Goal: Task Accomplishment & Management: Use online tool/utility

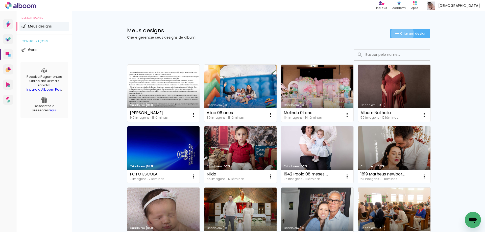
click at [400, 33] on span "Criar um design" at bounding box center [413, 33] width 26 height 3
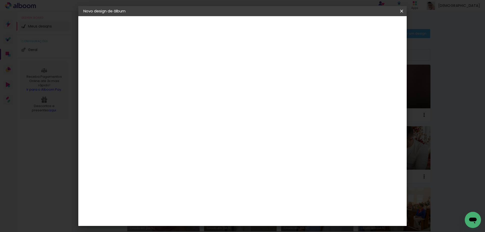
click at [166, 66] on input at bounding box center [166, 68] width 0 height 8
type input "L"
type input "Matheus 12 meses"
type paper-input "Matheus 12 meses"
click at [0, 0] on slot "Avançar" at bounding box center [0, 0] width 0 height 0
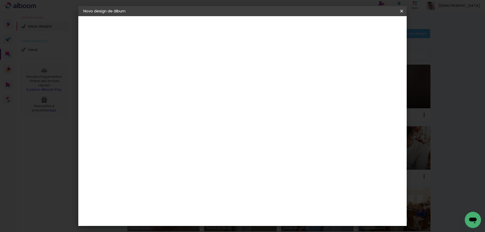
scroll to position [2, 0]
click at [0, 0] on slot "Tamanho Livre" at bounding box center [0, 0] width 0 height 0
click at [0, 0] on slot "Avançar" at bounding box center [0, 0] width 0 height 0
click at [221, 78] on span "30" at bounding box center [221, 79] width 8 height 8
click at [222, 79] on span "30" at bounding box center [221, 79] width 8 height 8
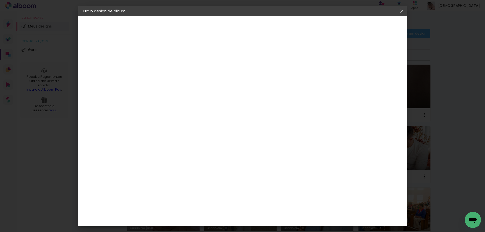
click at [271, 210] on input "60" at bounding box center [270, 211] width 13 height 8
type input "50"
type paper-input "50"
click at [154, 153] on input "30" at bounding box center [149, 154] width 13 height 8
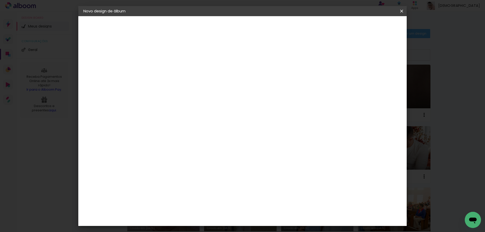
type input "50"
type paper-input "50"
click at [272, 214] on input "50" at bounding box center [270, 214] width 13 height 8
type input "70"
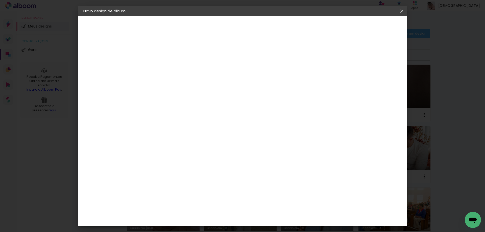
type paper-input "70"
click at [370, 28] on span "Iniciar design" at bounding box center [358, 27] width 23 height 4
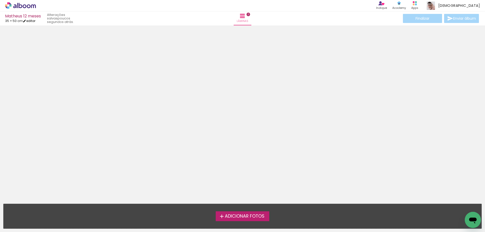
click at [32, 21] on link "editar" at bounding box center [29, 21] width 13 height 4
type input "50"
type input "70"
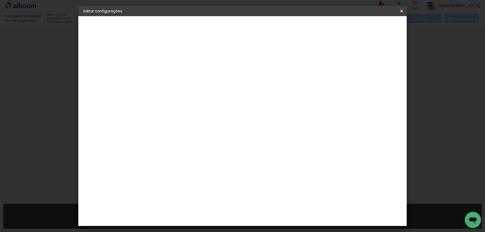
click at [401, 13] on iron-overlay-backdrop at bounding box center [242, 116] width 485 height 232
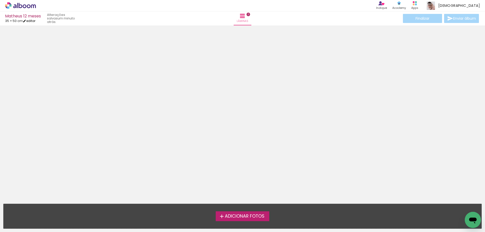
click at [35, 21] on link "editar" at bounding box center [29, 21] width 13 height 4
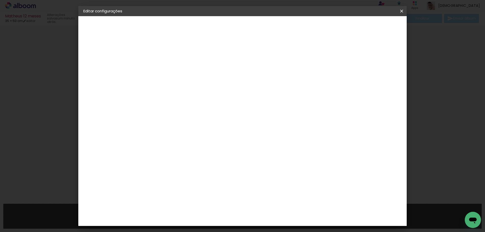
click at [176, 148] on input "50" at bounding box center [171, 150] width 13 height 8
type input "5"
type input "30"
type paper-input "30"
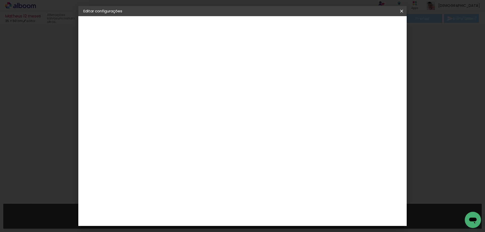
click at [272, 186] on input "70" at bounding box center [270, 187] width 13 height 8
type input "40"
type paper-input "40"
click at [319, 27] on span "Salvar configurações" at bounding box center [300, 27] width 37 height 4
click at [388, 28] on iron-overlay-backdrop at bounding box center [242, 116] width 485 height 232
